Goal: Navigation & Orientation: Understand site structure

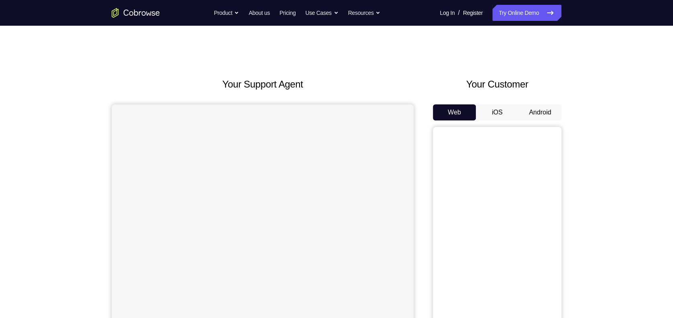
click at [542, 114] on button "Android" at bounding box center [539, 112] width 43 height 16
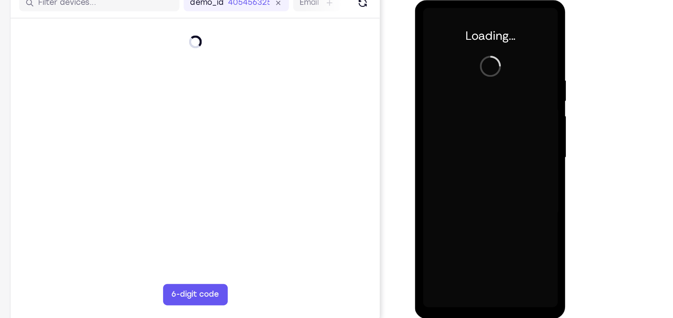
scroll to position [94, 0]
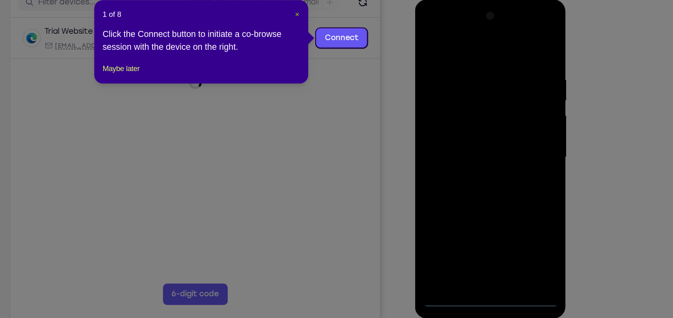
click at [351, 52] on span "×" at bounding box center [351, 50] width 3 height 6
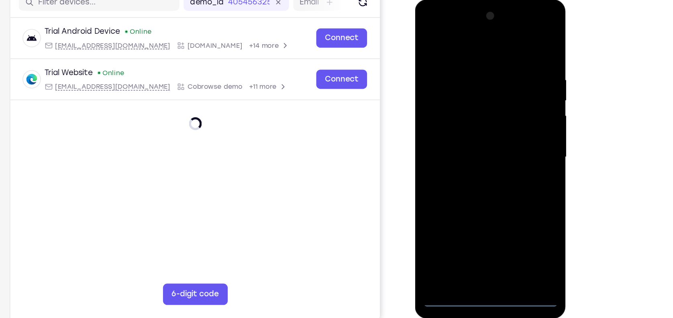
click at [474, 223] on div at bounding box center [471, 118] width 101 height 225
click at [509, 195] on div at bounding box center [471, 118] width 101 height 225
click at [462, 41] on div at bounding box center [471, 118] width 101 height 225
click at [506, 114] on div at bounding box center [471, 118] width 101 height 225
click at [464, 133] on div at bounding box center [471, 118] width 101 height 225
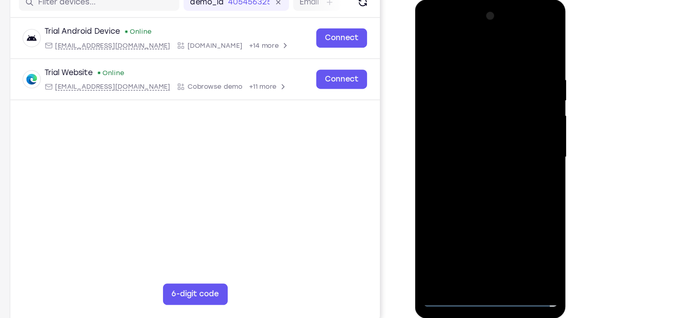
click at [461, 110] on div at bounding box center [471, 118] width 101 height 225
click at [448, 101] on div at bounding box center [471, 118] width 101 height 225
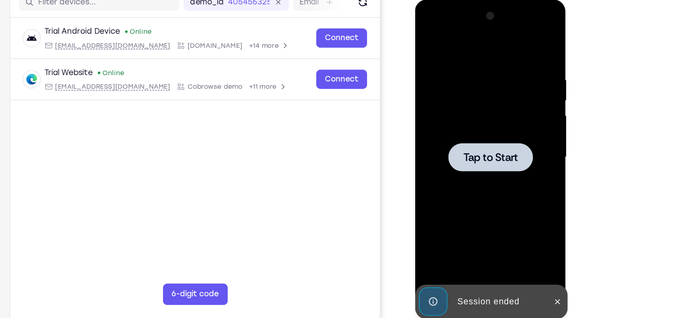
click at [484, 109] on div at bounding box center [471, 118] width 63 height 21
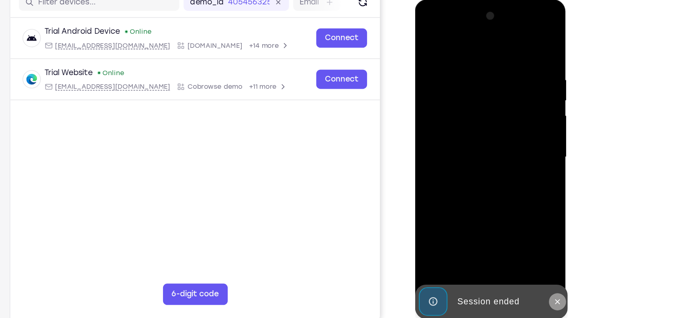
click at [521, 225] on icon at bounding box center [521, 227] width 6 height 6
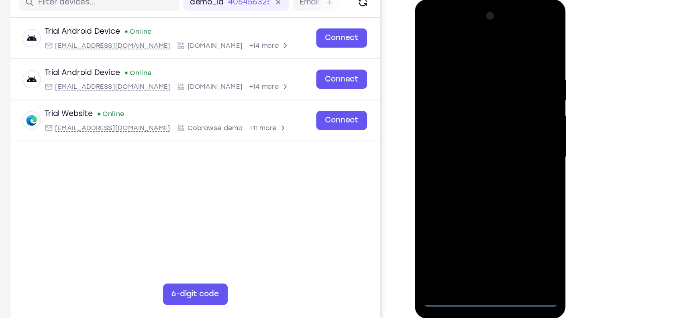
click at [473, 220] on div at bounding box center [471, 118] width 101 height 225
click at [471, 223] on div at bounding box center [471, 118] width 101 height 225
click at [503, 193] on div at bounding box center [471, 118] width 101 height 225
click at [464, 43] on div at bounding box center [471, 118] width 101 height 225
click at [507, 115] on div at bounding box center [471, 118] width 101 height 225
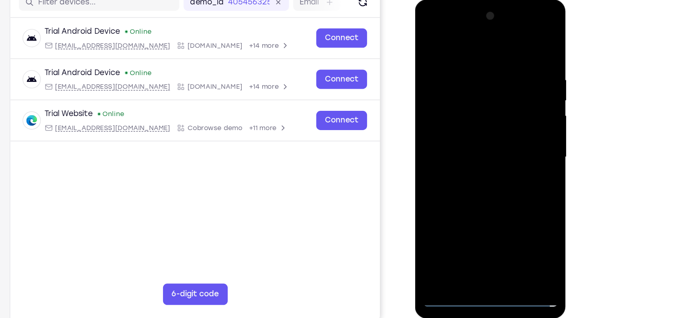
click at [463, 133] on div at bounding box center [471, 118] width 101 height 225
click at [466, 111] on div at bounding box center [471, 118] width 101 height 225
click at [462, 102] on div at bounding box center [471, 118] width 101 height 225
click at [484, 118] on div at bounding box center [471, 118] width 101 height 225
click at [481, 145] on div at bounding box center [471, 118] width 101 height 225
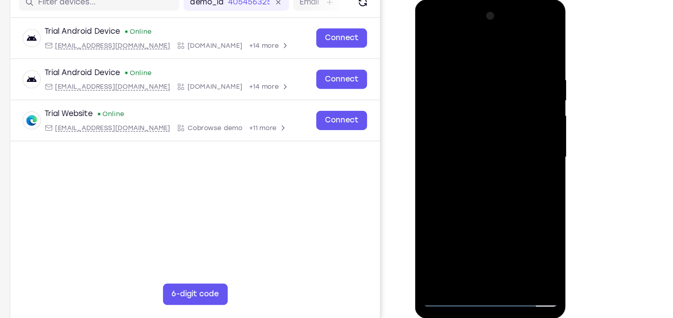
click at [481, 155] on div at bounding box center [471, 118] width 101 height 225
click at [492, 213] on div at bounding box center [471, 118] width 101 height 225
click at [469, 161] on div at bounding box center [471, 118] width 101 height 225
click at [462, 106] on div at bounding box center [471, 118] width 101 height 225
click at [479, 143] on div at bounding box center [471, 118] width 101 height 225
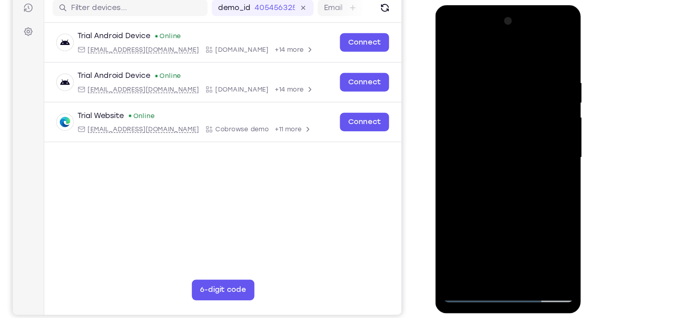
click at [446, 43] on div at bounding box center [491, 123] width 101 height 225
click at [510, 217] on div at bounding box center [491, 123] width 101 height 225
click at [480, 106] on div at bounding box center [491, 123] width 101 height 225
click at [488, 144] on div at bounding box center [491, 123] width 101 height 225
click at [472, 214] on div at bounding box center [491, 123] width 101 height 225
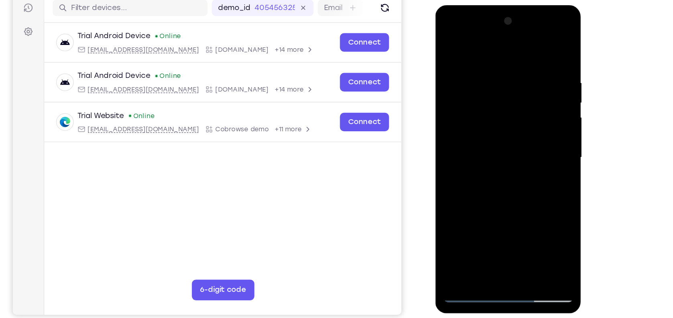
click at [514, 171] on div at bounding box center [491, 123] width 101 height 225
click at [506, 178] on div at bounding box center [491, 123] width 101 height 225
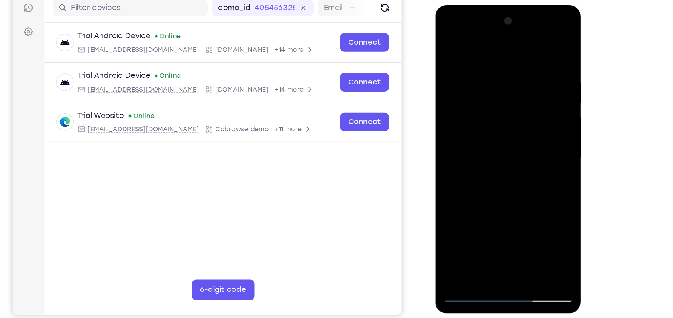
click at [506, 178] on div at bounding box center [491, 123] width 101 height 225
click at [499, 178] on div at bounding box center [491, 123] width 101 height 225
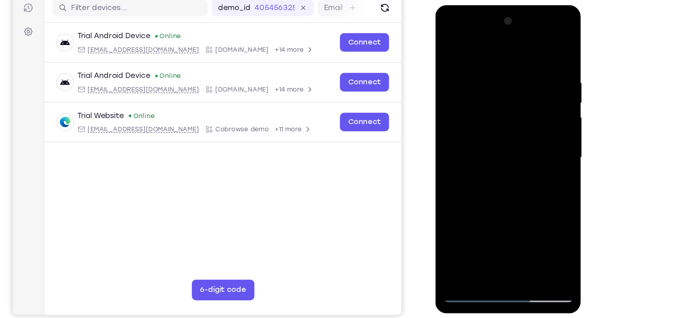
click at [527, 137] on div at bounding box center [491, 123] width 101 height 225
click at [445, 46] on div at bounding box center [491, 123] width 101 height 225
click at [478, 63] on div at bounding box center [491, 123] width 101 height 225
click at [529, 102] on div at bounding box center [491, 123] width 101 height 225
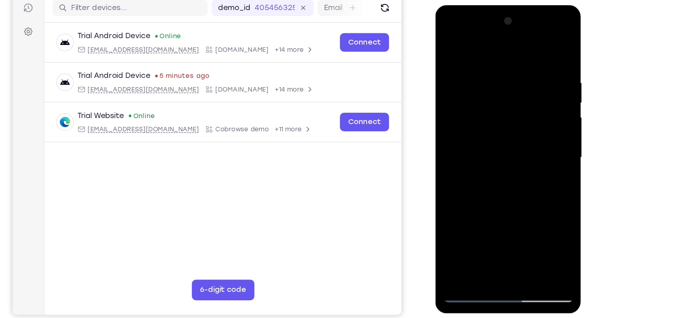
click at [536, 114] on div at bounding box center [491, 123] width 101 height 225
click at [524, 88] on div at bounding box center [491, 123] width 101 height 225
click at [534, 45] on div at bounding box center [491, 123] width 101 height 225
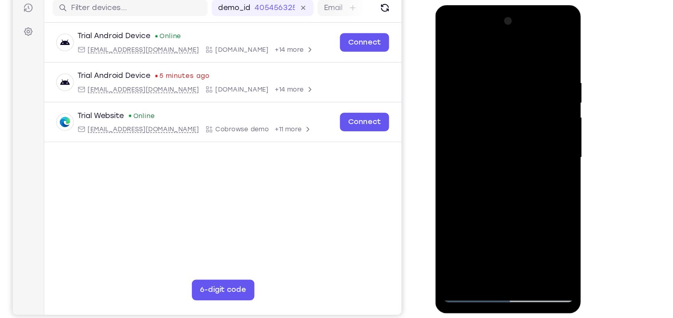
click at [539, 207] on div at bounding box center [491, 123] width 101 height 225
drag, startPoint x: 498, startPoint y: 174, endPoint x: 479, endPoint y: 91, distance: 85.1
click at [479, 91] on div at bounding box center [491, 123] width 101 height 225
click at [534, 75] on div at bounding box center [491, 123] width 101 height 225
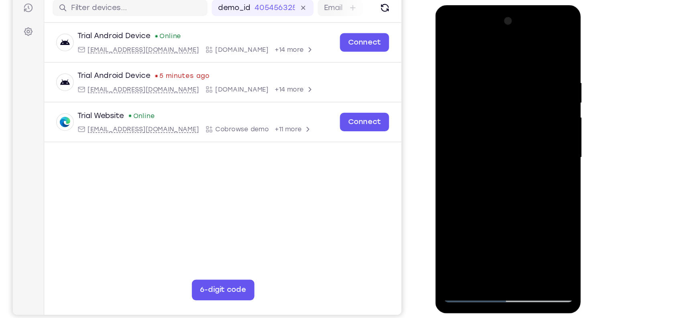
click at [534, 75] on div at bounding box center [491, 123] width 101 height 225
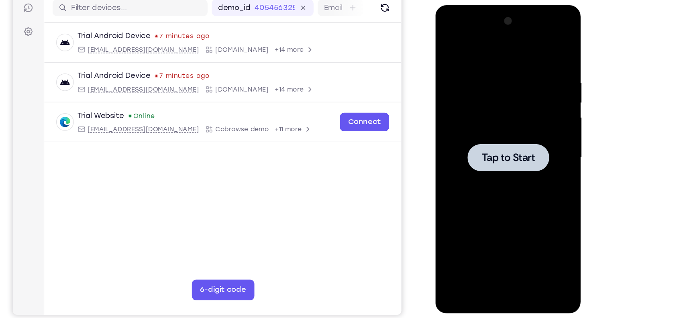
click at [483, 111] on div at bounding box center [491, 123] width 101 height 225
click at [480, 133] on div at bounding box center [491, 123] width 101 height 225
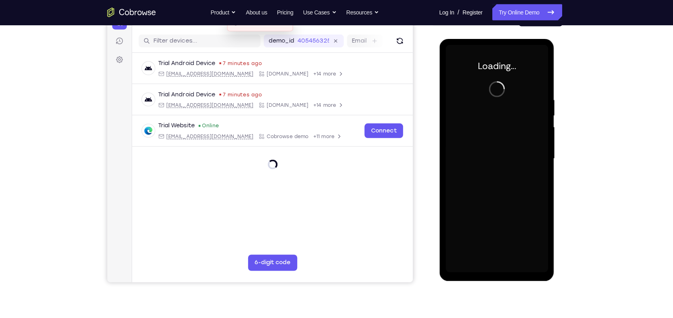
scroll to position [93, 0]
